Goal: Book appointment/travel/reservation

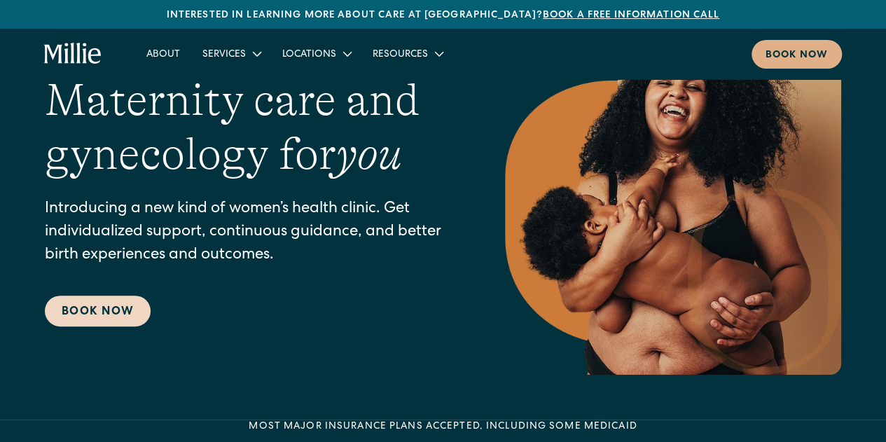
click at [102, 314] on link "Book Now" at bounding box center [98, 311] width 106 height 31
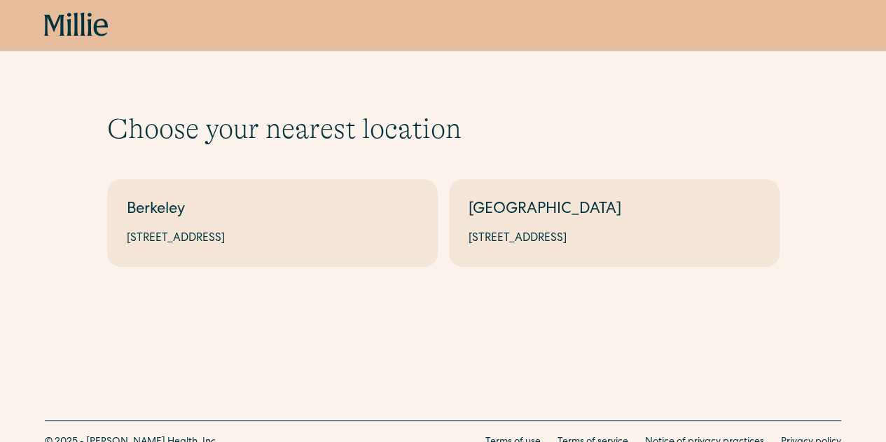
click at [586, 220] on div "[GEOGRAPHIC_DATA]" at bounding box center [614, 210] width 291 height 23
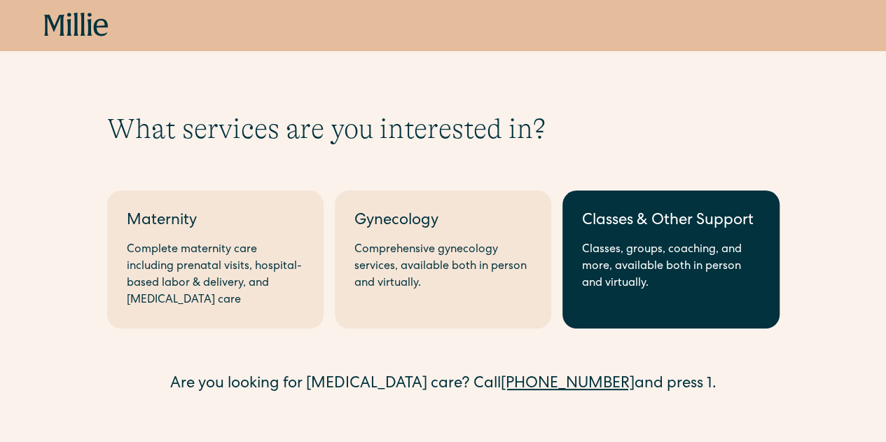
click at [656, 251] on div "Classes, groups, coaching, and more, available both in person and virtually." at bounding box center [670, 267] width 177 height 50
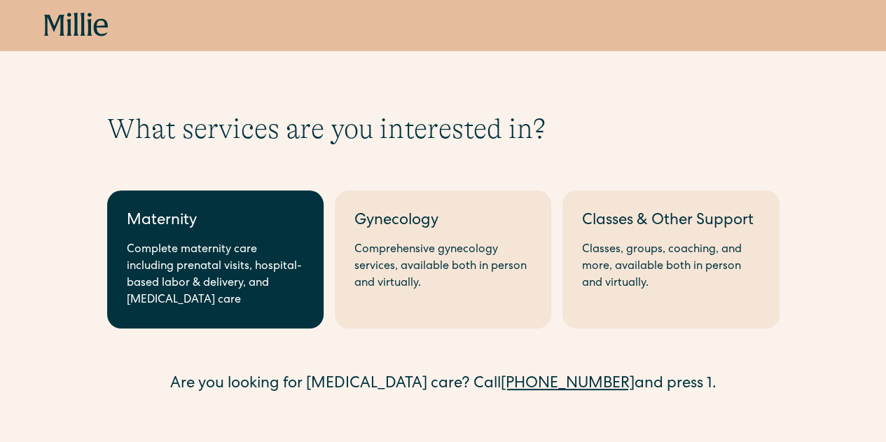
click at [218, 257] on div "Complete maternity care including prenatal visits, hospital-based labor & deliv…" at bounding box center [215, 275] width 177 height 67
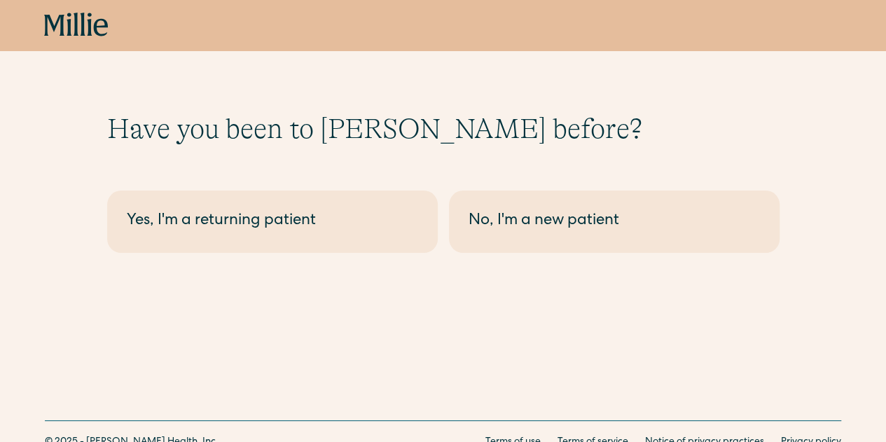
click at [218, 257] on div "Have you been to Millie before? Berkeley - Maternity Yes, I'm a returning patie…" at bounding box center [443, 160] width 886 height 320
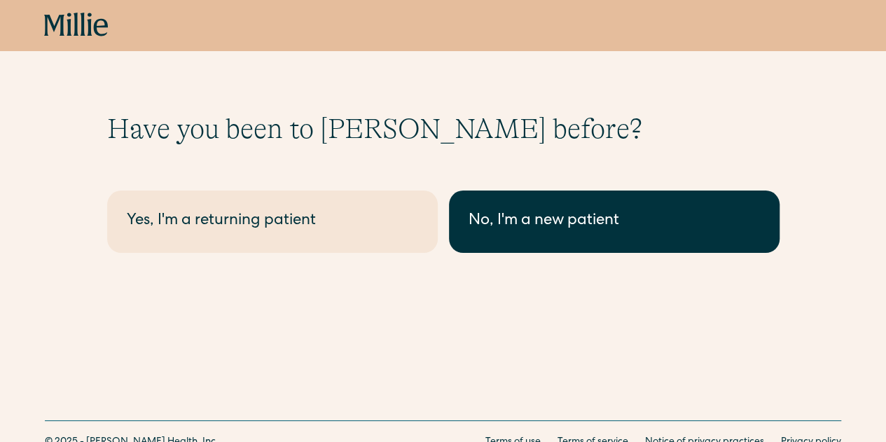
click at [555, 235] on link "No, I'm a new patient" at bounding box center [614, 221] width 331 height 62
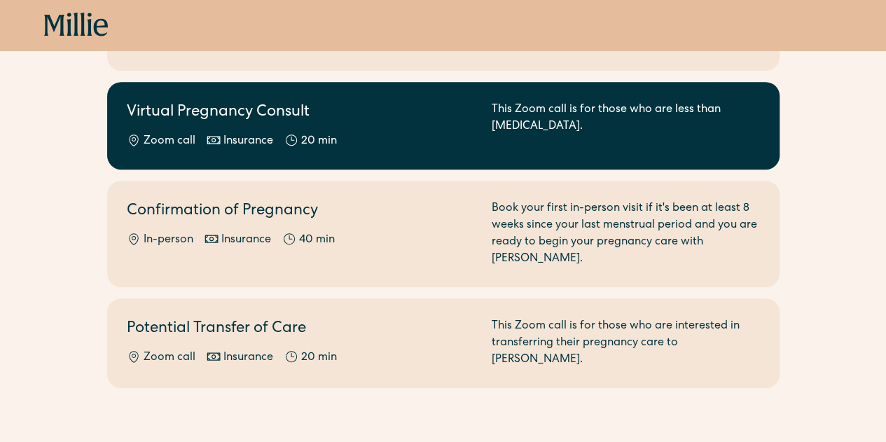
scroll to position [257, 0]
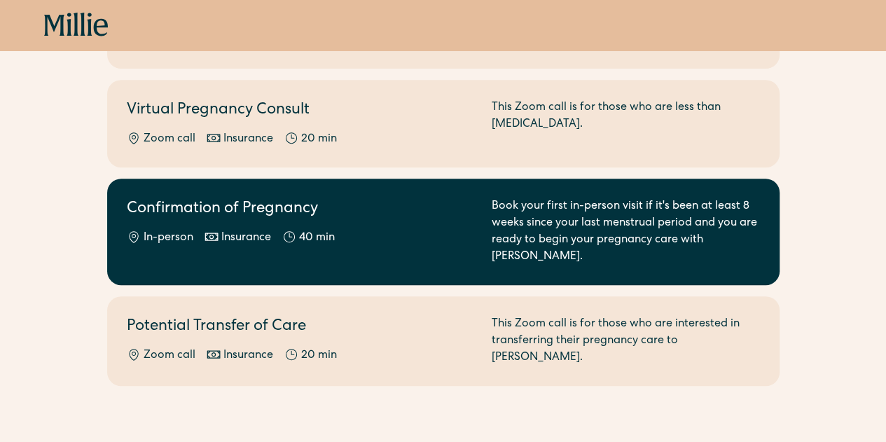
click at [416, 234] on link "Confirmation of Pregnancy In-person Insurance 40 min Book your first in-person …" at bounding box center [443, 232] width 672 height 106
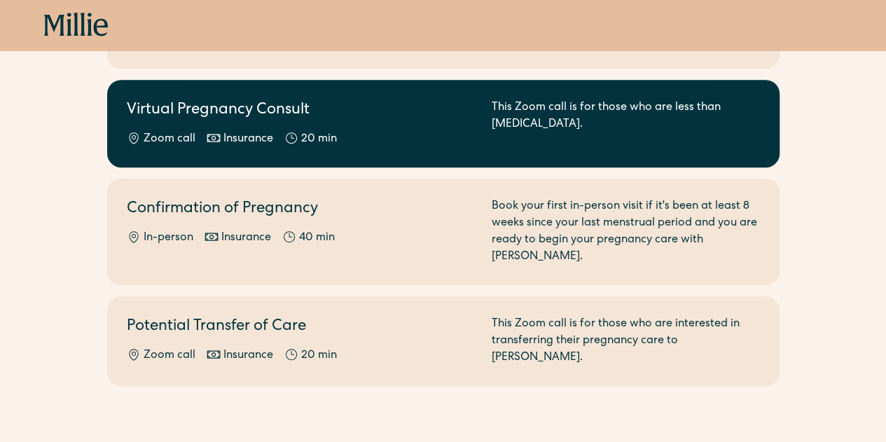
scroll to position [0, 0]
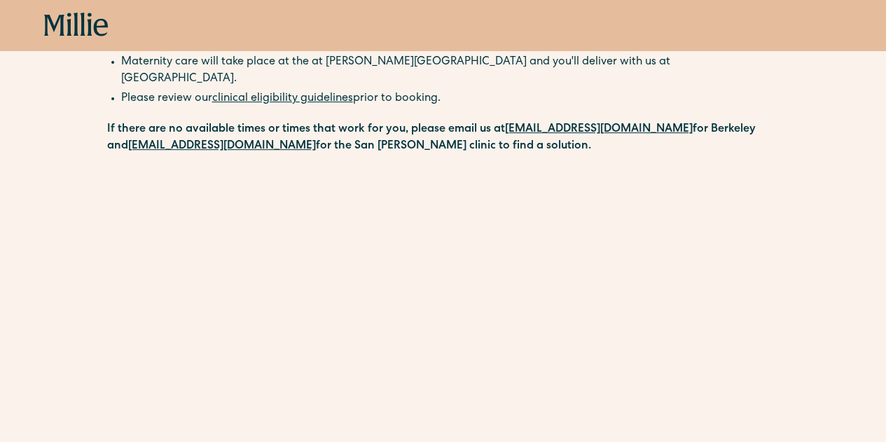
scroll to position [221, 0]
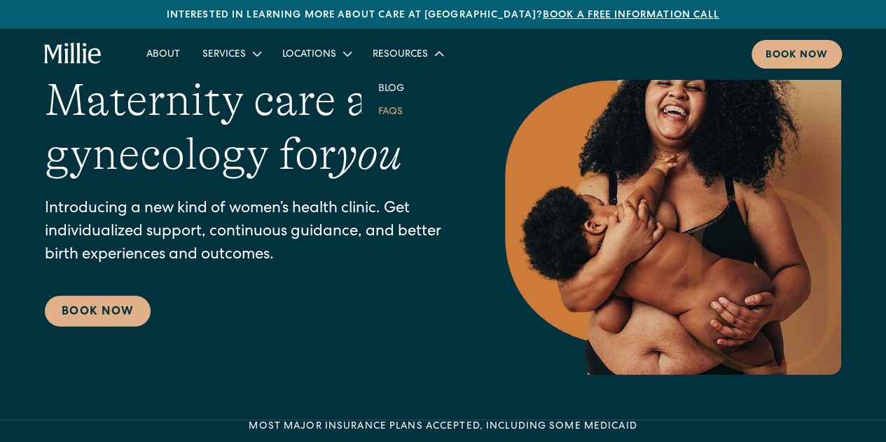
click at [393, 107] on link "FAQs" at bounding box center [390, 110] width 47 height 23
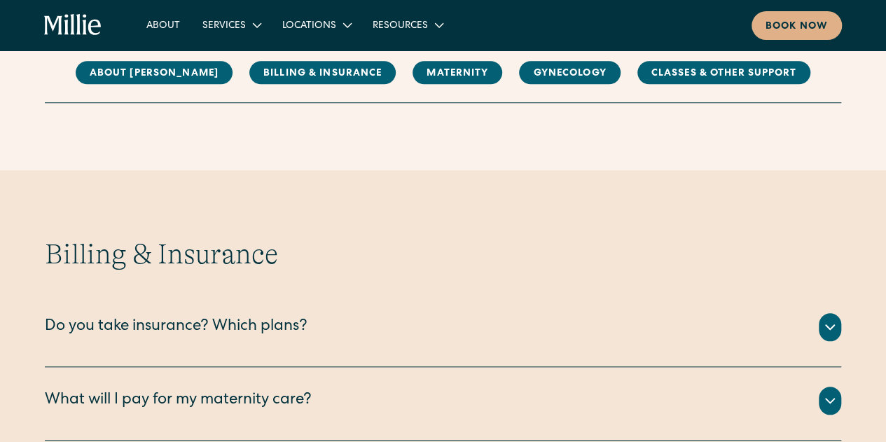
scroll to position [516, 0]
click at [449, 75] on link "MAternity" at bounding box center [458, 73] width 90 height 23
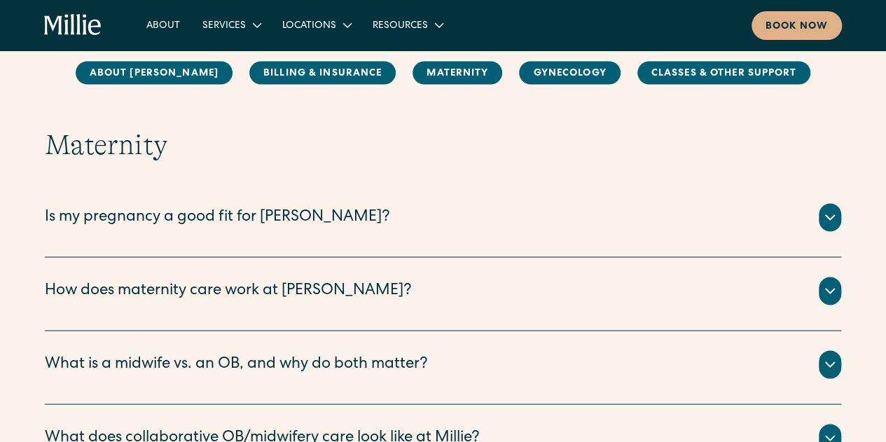
scroll to position [1197, 0]
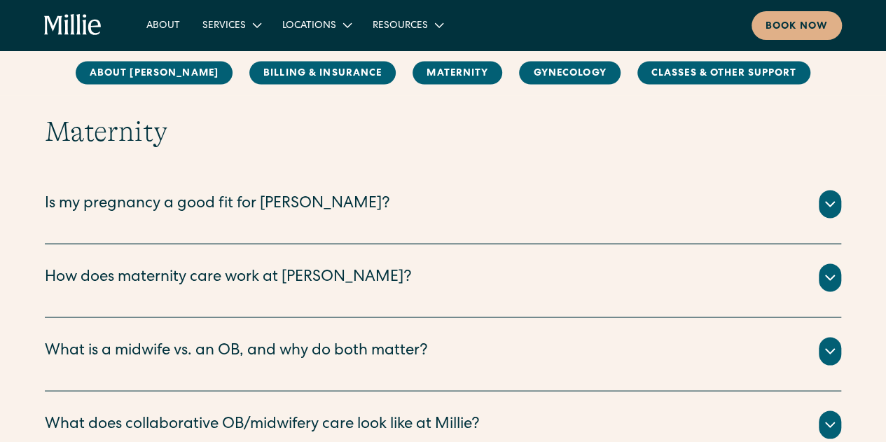
click at [831, 202] on icon at bounding box center [830, 204] width 8 height 4
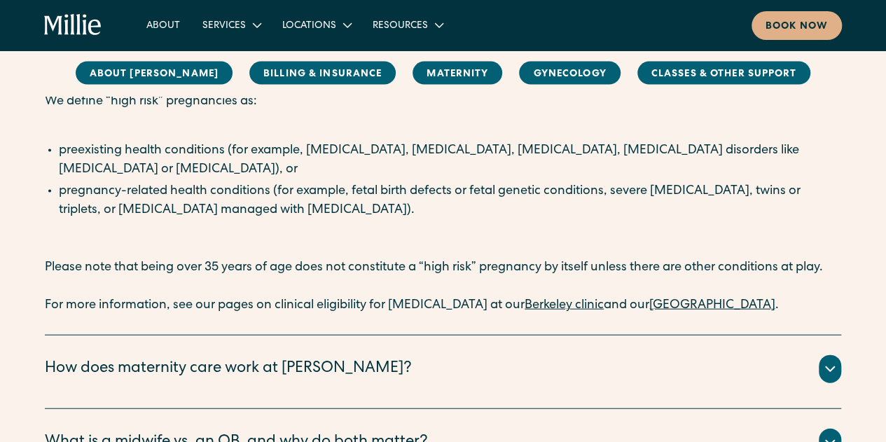
scroll to position [1424, 0]
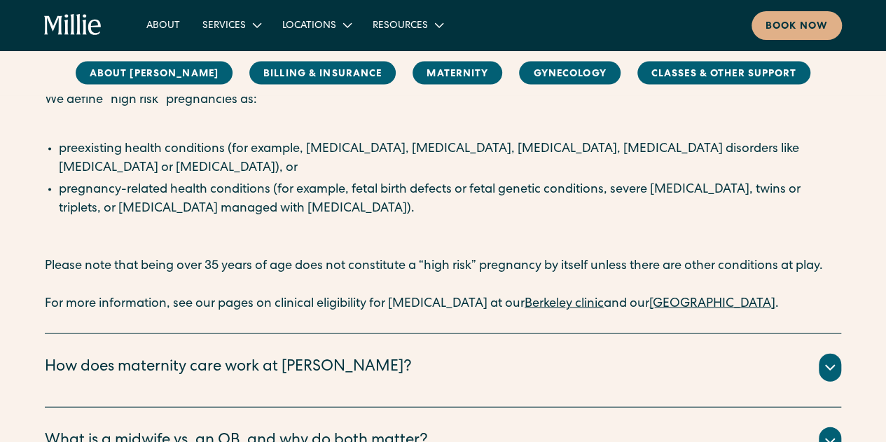
click at [724, 298] on link "South Bay clinic" at bounding box center [712, 304] width 126 height 13
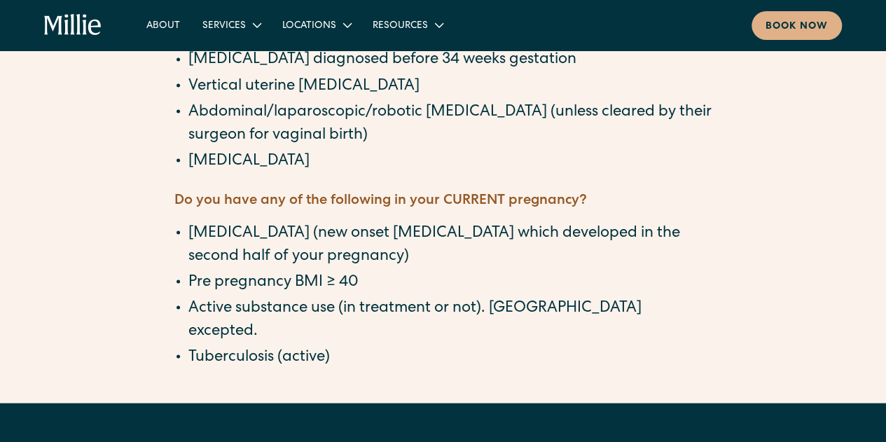
scroll to position [1248, 0]
